Goal: Information Seeking & Learning: Learn about a topic

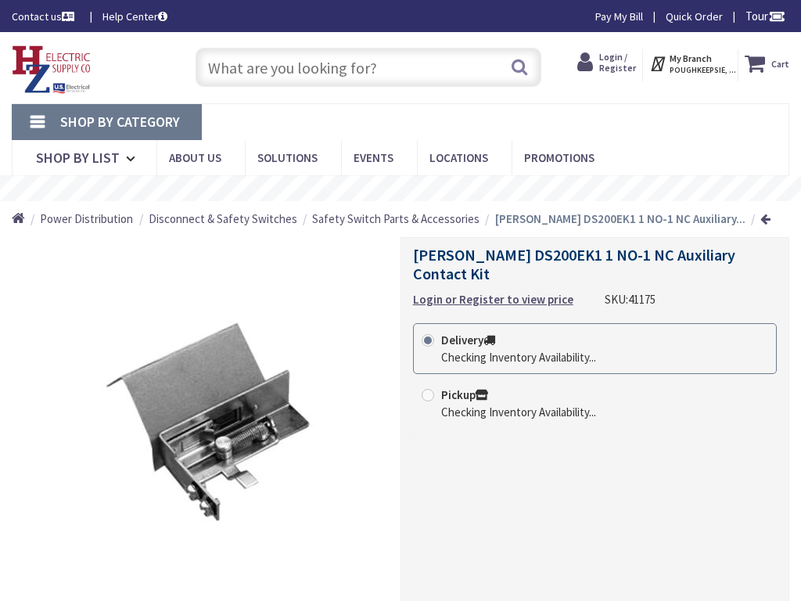
type input "6th St NW, Washington, DC 20001, USA"
